Goal: Find specific page/section: Find specific page/section

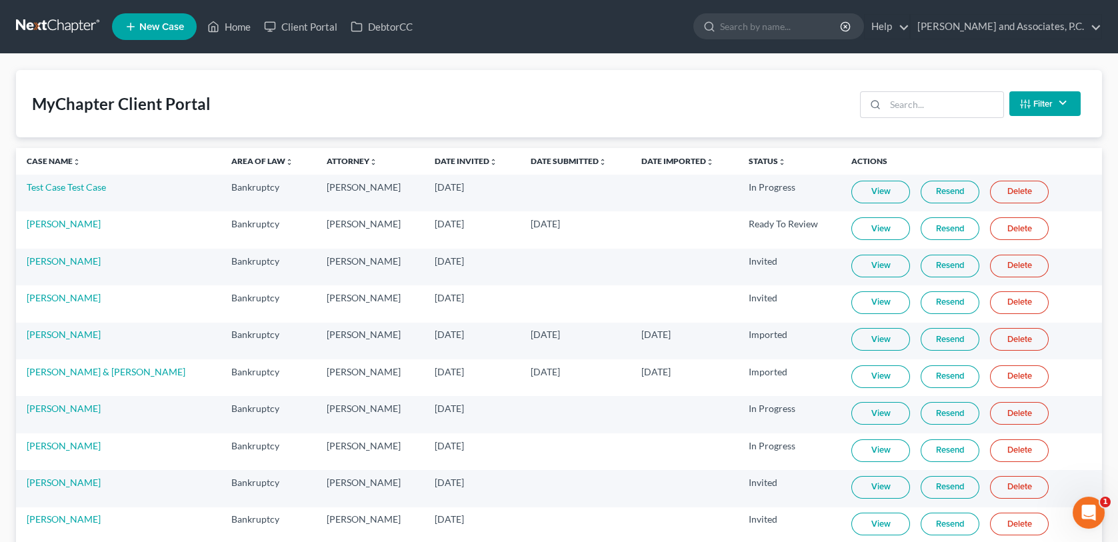
click at [227, 39] on ul "New Case Home Client Portal DebtorCC - No Result - See all results Or Press Ent…" at bounding box center [607, 26] width 990 height 35
click at [238, 28] on link "Home" at bounding box center [229, 27] width 57 height 24
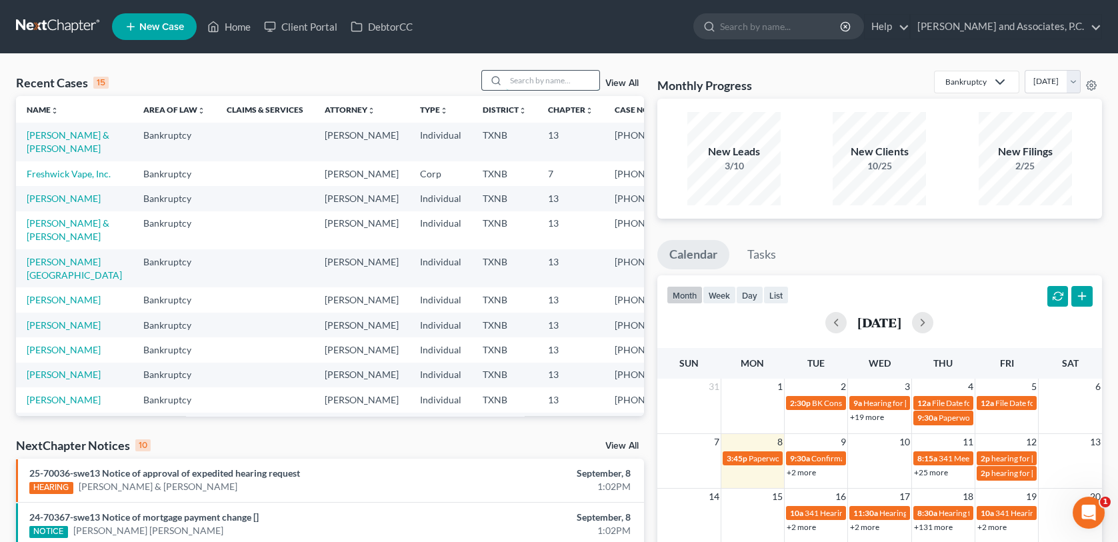
click at [584, 82] on input "search" at bounding box center [552, 80] width 93 height 19
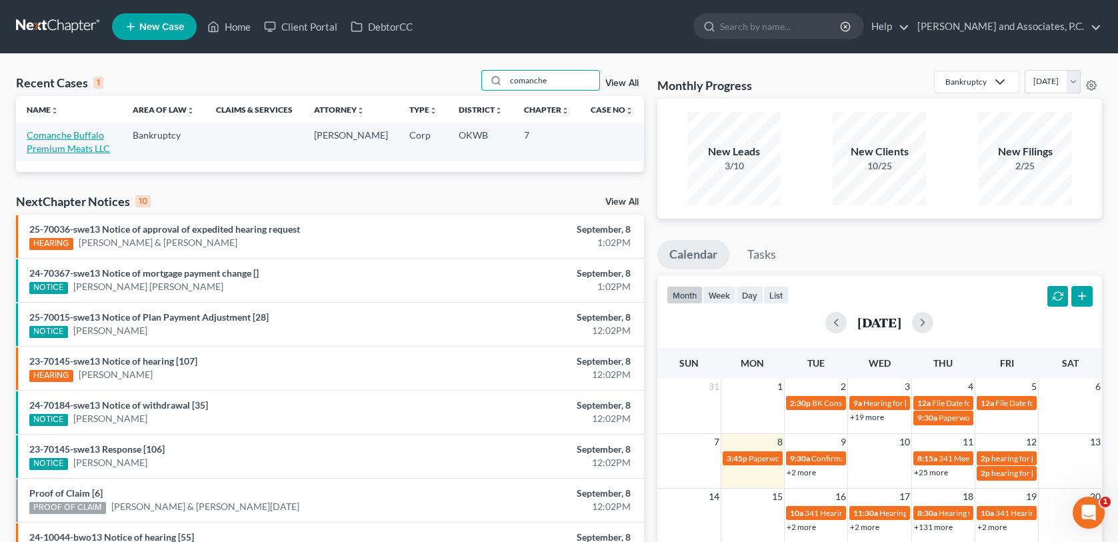
type input "comanche"
click at [94, 137] on link "Comanche Buffalo Premium Meats LLC" at bounding box center [68, 141] width 83 height 25
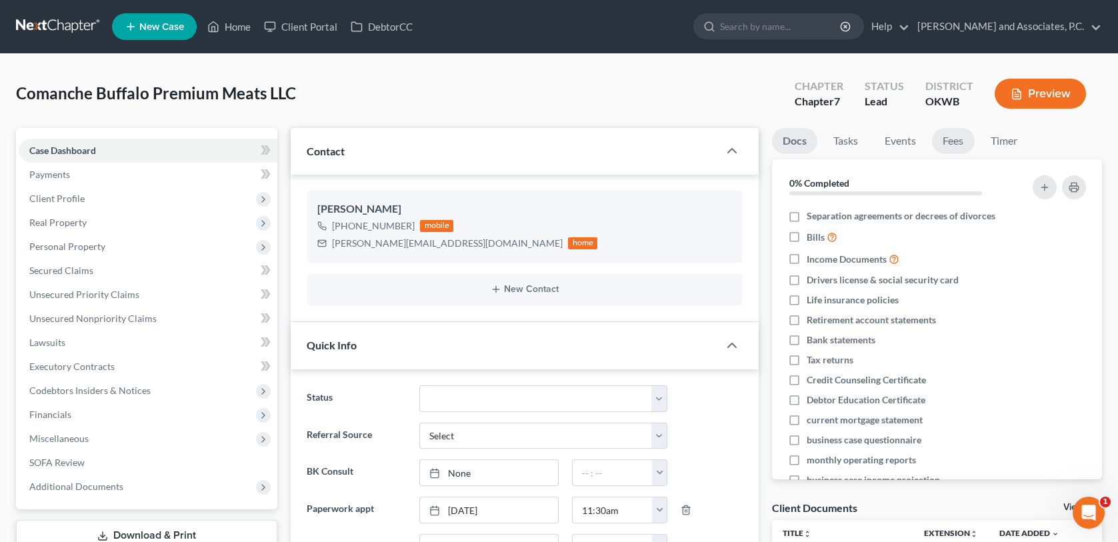
click at [961, 140] on link "Fees" at bounding box center [953, 141] width 43 height 26
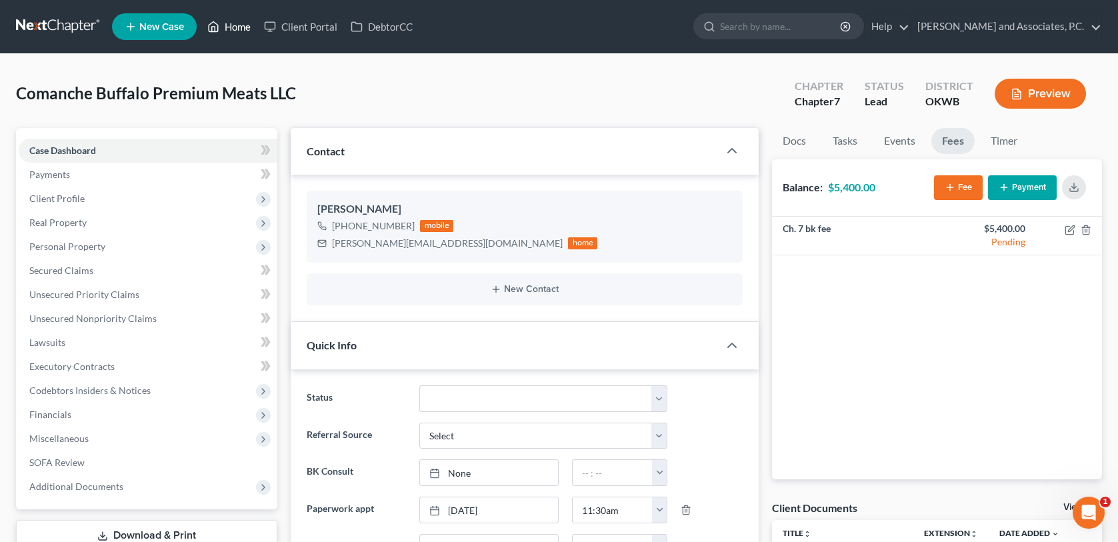
click at [228, 25] on link "Home" at bounding box center [229, 27] width 57 height 24
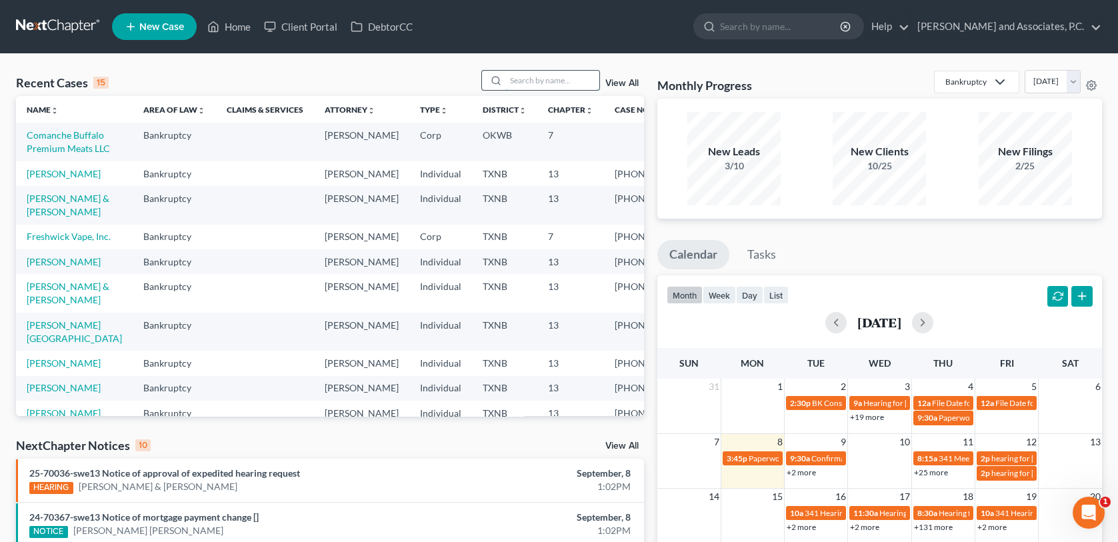
click at [545, 75] on input "search" at bounding box center [552, 80] width 93 height 19
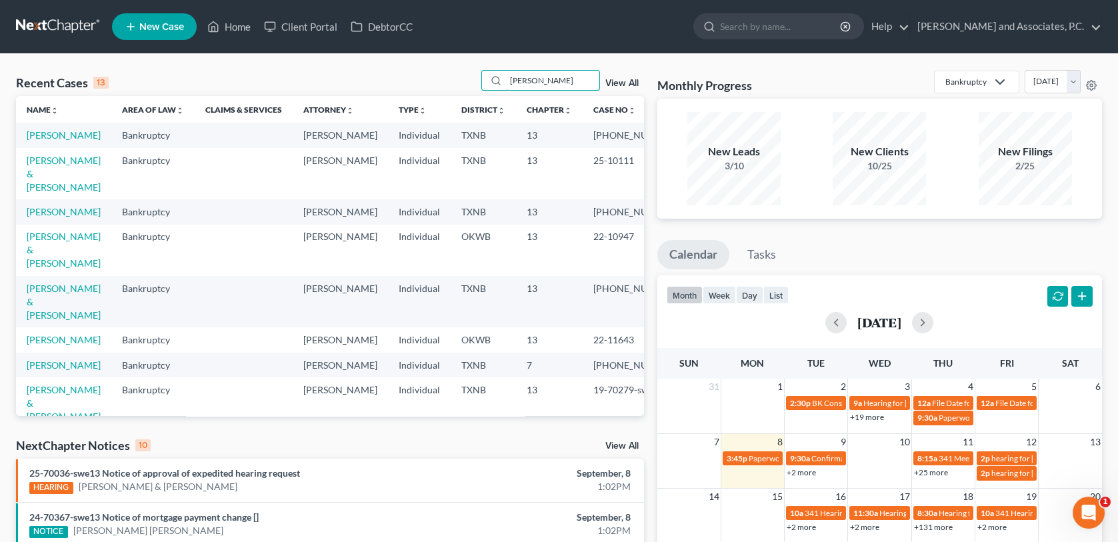
drag, startPoint x: 523, startPoint y: 85, endPoint x: 477, endPoint y: 97, distance: 47.4
click at [477, 97] on div "Recent Cases 13 [PERSON_NAME] View All Name unfold_more expand_more expand_less…" at bounding box center [330, 243] width 628 height 346
type input "kruger"
